Goal: Information Seeking & Learning: Compare options

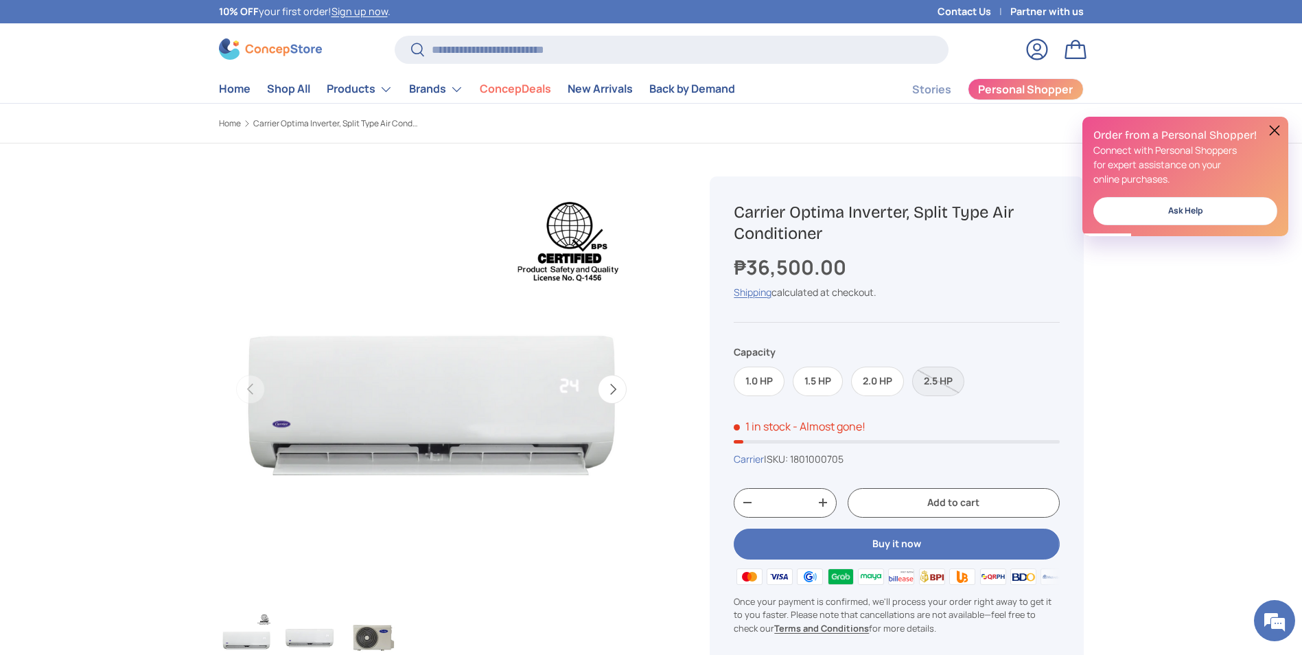
scroll to position [69, 0]
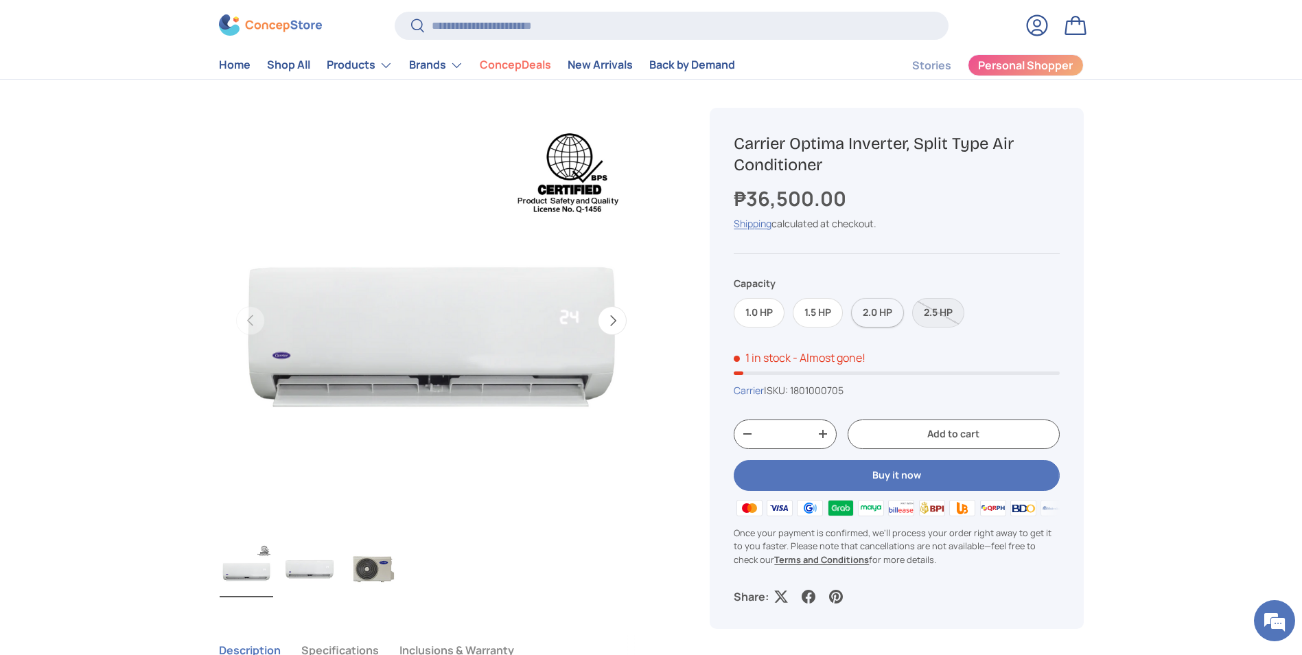
drag, startPoint x: 883, startPoint y: 312, endPoint x: 873, endPoint y: 323, distance: 14.6
click at [883, 312] on label "2.0 HP" at bounding box center [877, 313] width 53 height 30
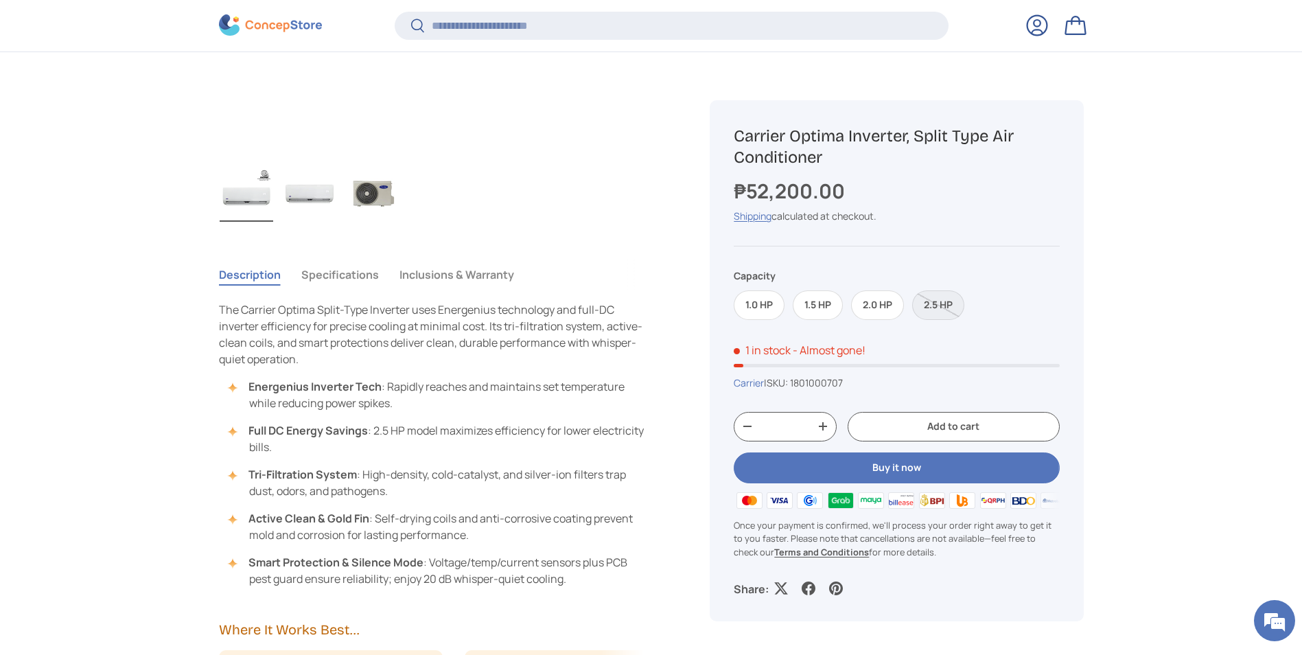
scroll to position [478, 0]
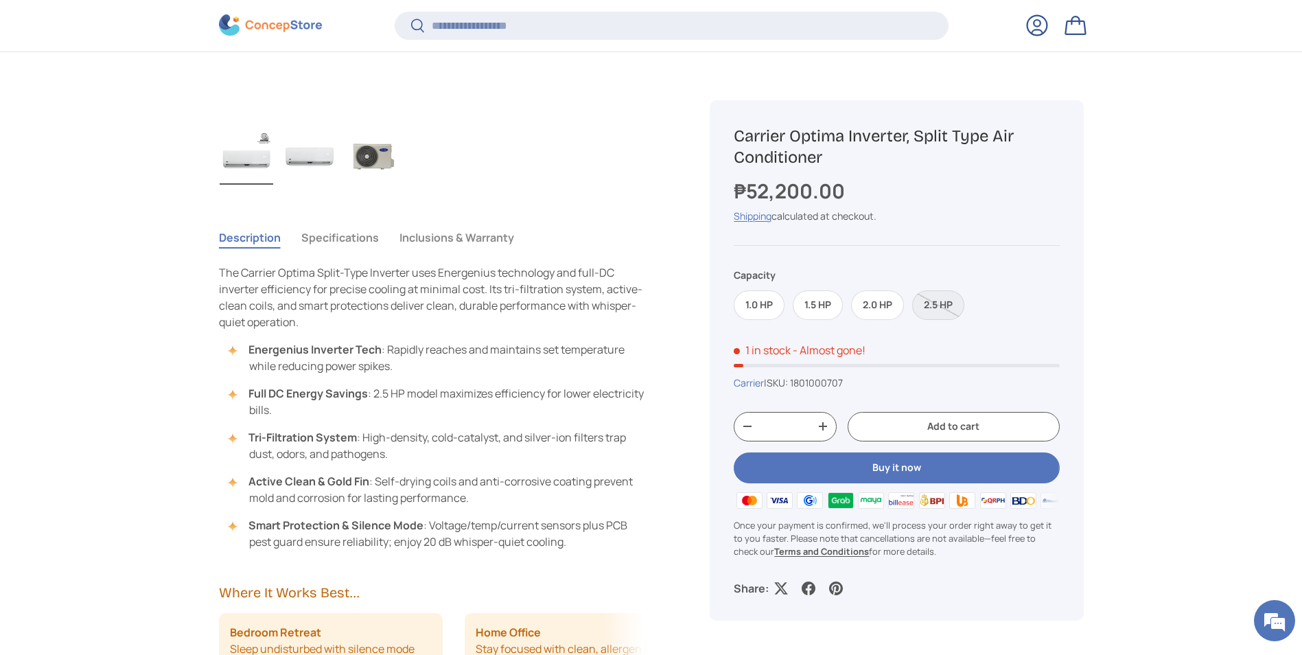
click at [309, 237] on button "Specifications" at bounding box center [340, 238] width 78 height 32
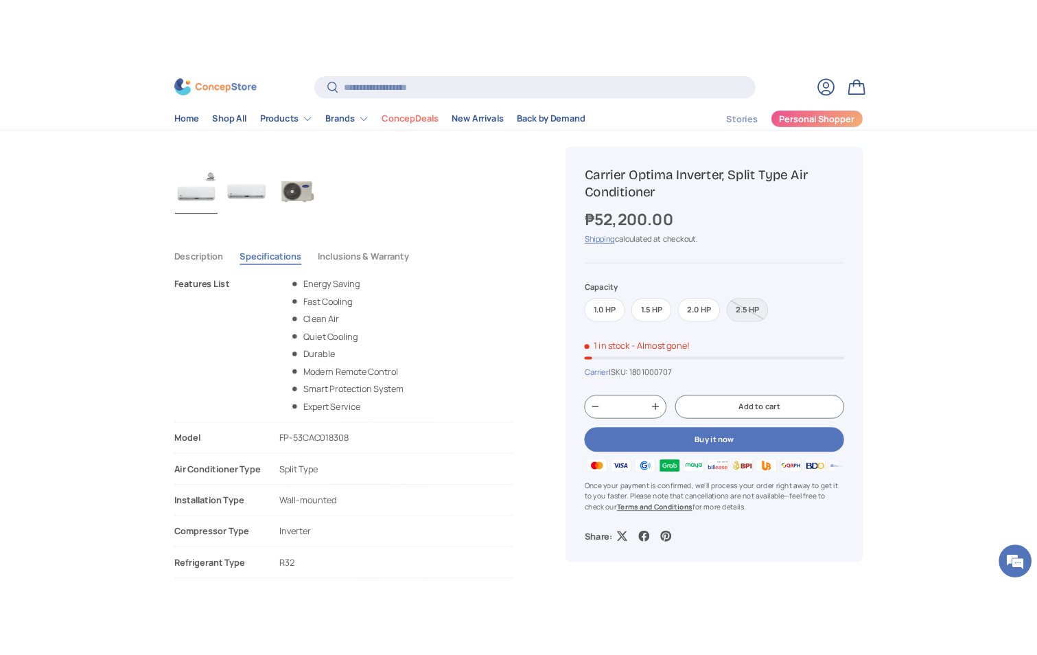
scroll to position [413, 0]
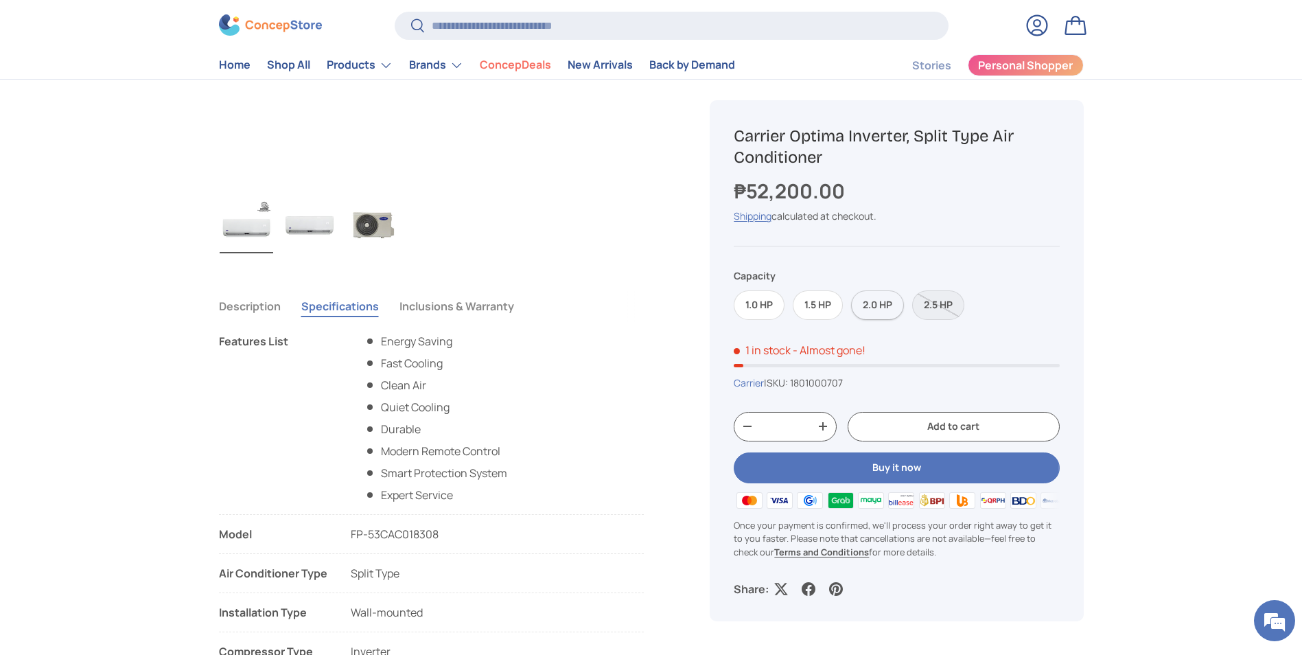
click at [875, 312] on label "2.0 HP" at bounding box center [877, 305] width 53 height 30
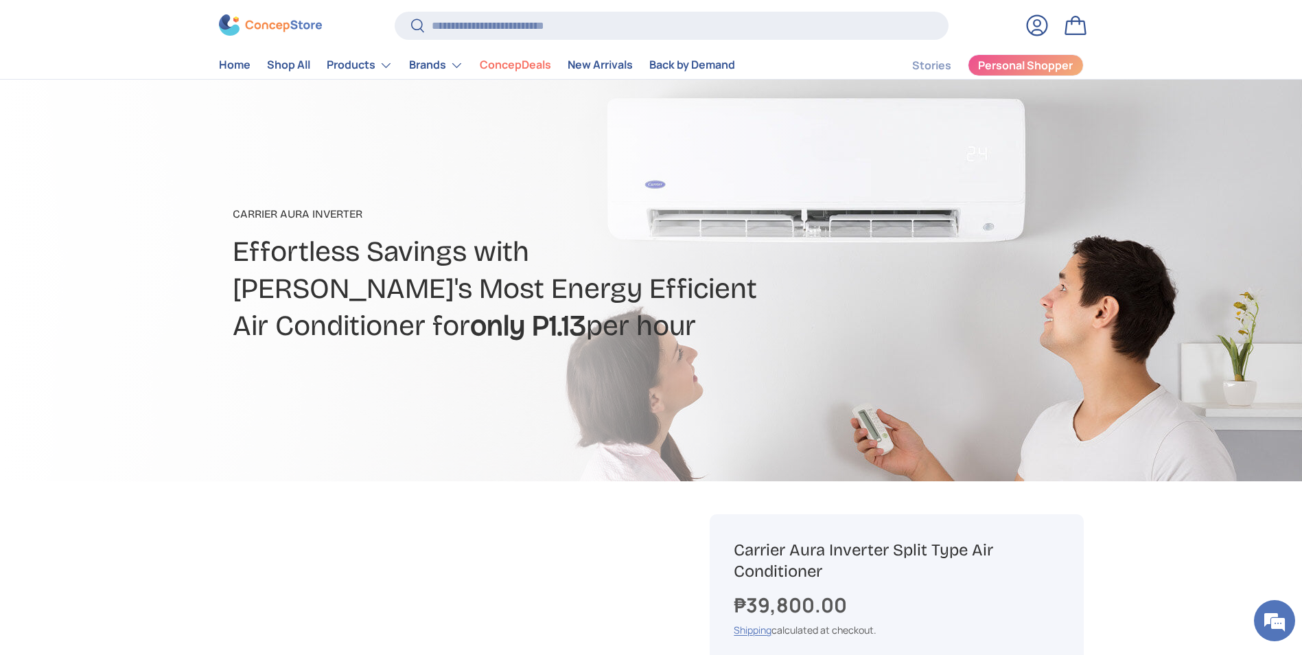
scroll to position [272, 0]
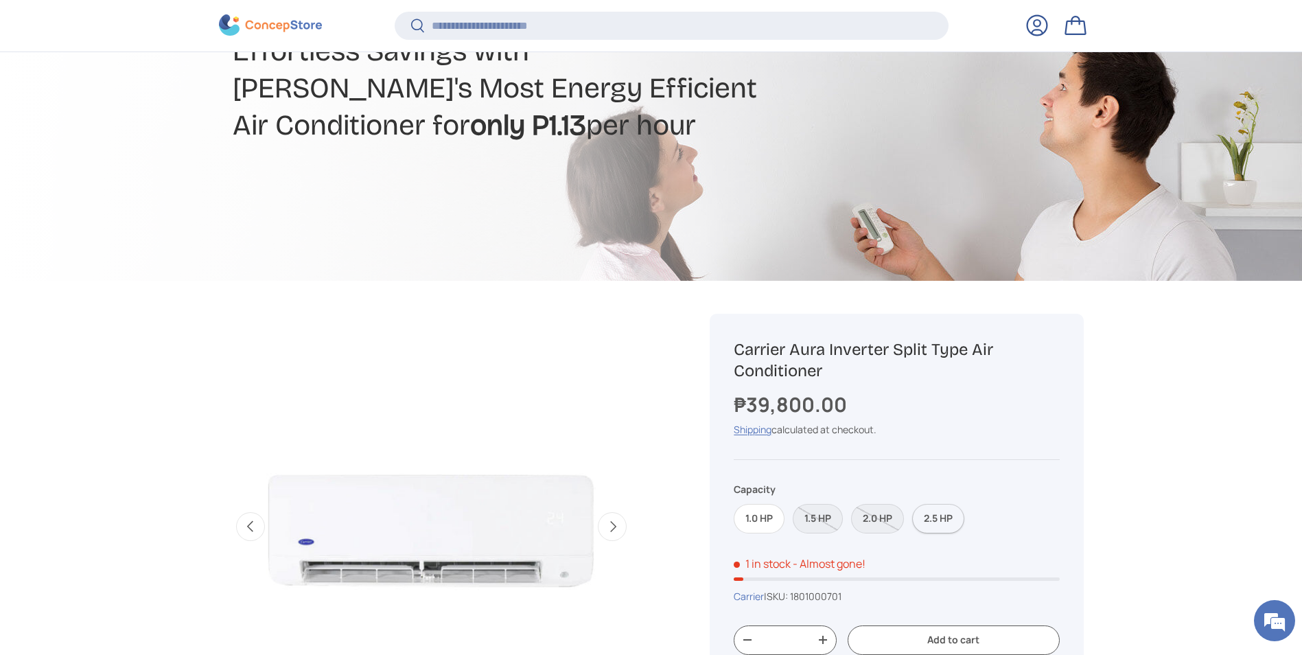
click at [930, 519] on label "2.5 HP" at bounding box center [938, 519] width 52 height 30
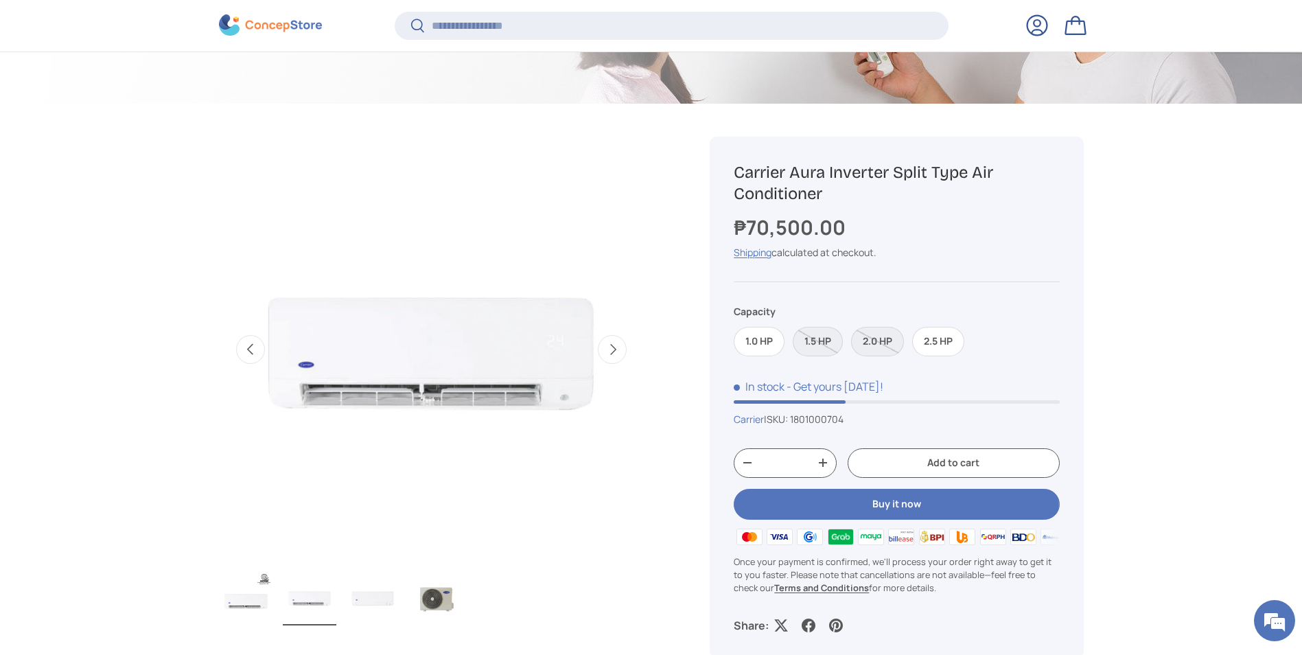
scroll to position [478, 0]
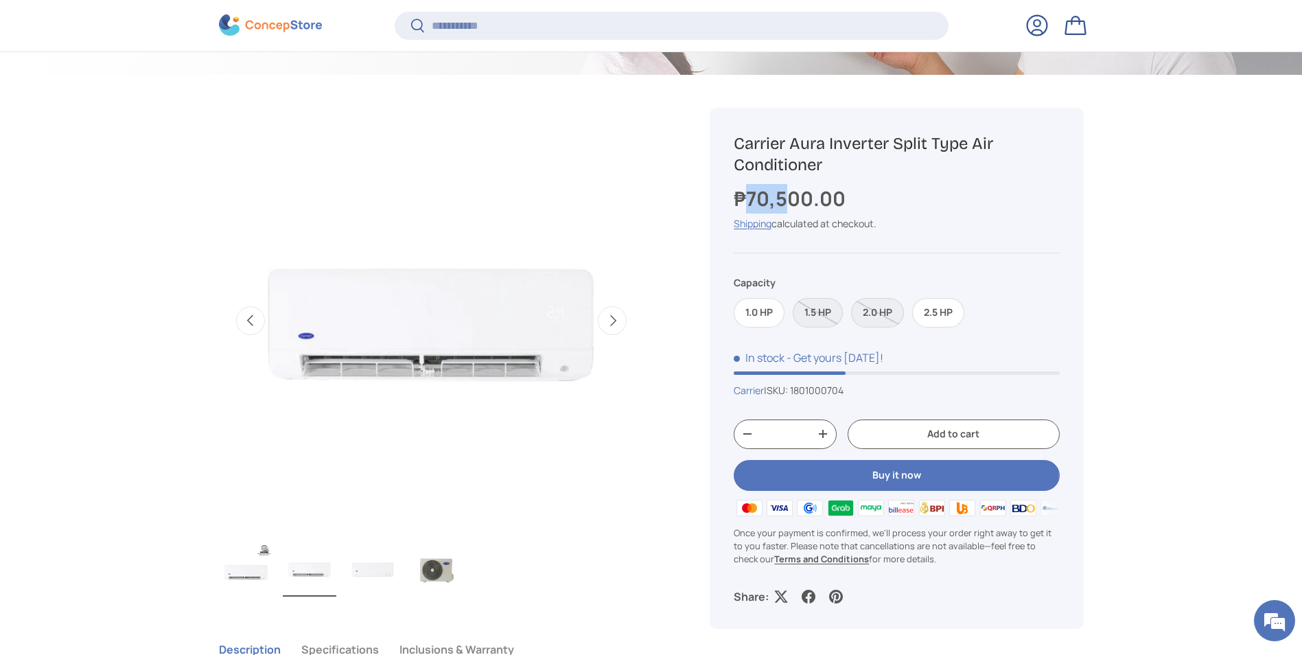
drag, startPoint x: 751, startPoint y: 198, endPoint x: 790, endPoint y: 205, distance: 39.2
click at [790, 205] on strong "₱70,500.00" at bounding box center [791, 198] width 115 height 27
drag, startPoint x: 790, startPoint y: 205, endPoint x: 864, endPoint y: 225, distance: 76.6
click at [864, 225] on div "Shipping calculated at checkout." at bounding box center [896, 223] width 325 height 14
